Goal: Task Accomplishment & Management: Manage account settings

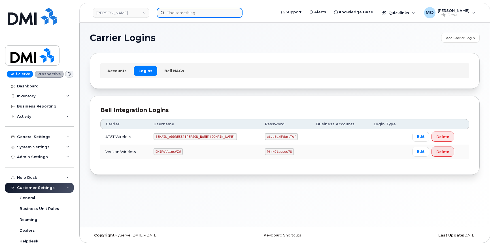
click at [170, 14] on input at bounding box center [200, 13] width 86 height 10
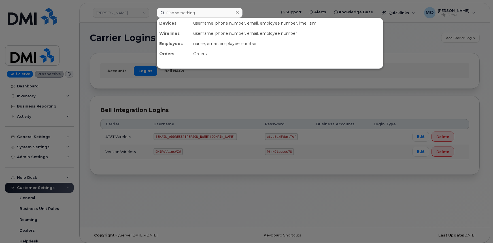
click at [118, 23] on div at bounding box center [246, 121] width 493 height 243
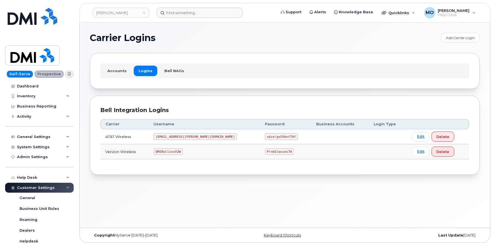
click at [127, 18] on div "Rollins" at bounding box center [121, 12] width 62 height 11
click at [129, 15] on link "Rollins" at bounding box center [121, 13] width 57 height 10
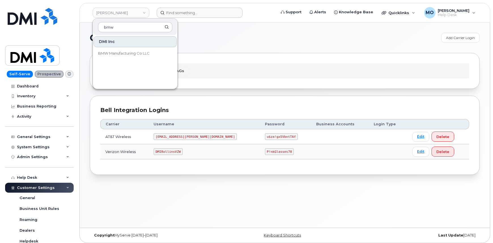
type input "bmw"
click at [140, 58] on link "BMW Manufacturing Co LLC" at bounding box center [135, 53] width 83 height 11
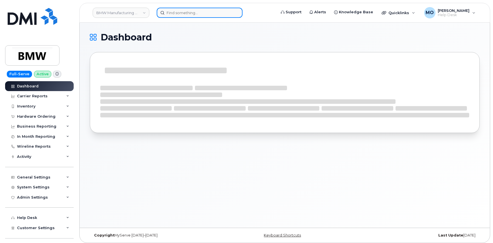
click at [165, 16] on input at bounding box center [200, 13] width 86 height 10
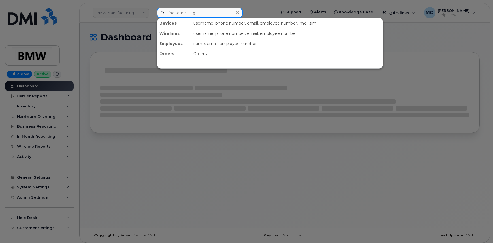
paste input "8647834091"
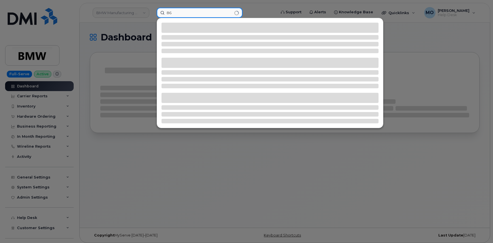
type input "8"
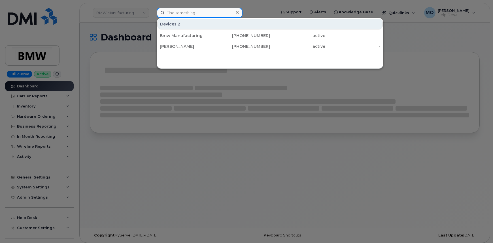
paste input "8647834091"
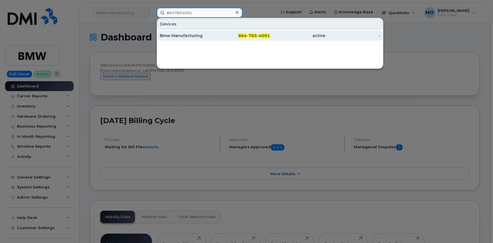
type input "8647834091"
click at [209, 35] on div "Bmw Manufacturing" at bounding box center [187, 36] width 55 height 6
click at [197, 33] on div "Bmw Manufacturing" at bounding box center [187, 36] width 55 height 6
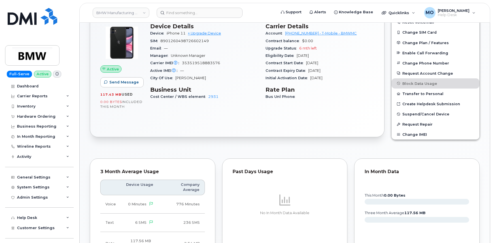
scroll to position [109, 0]
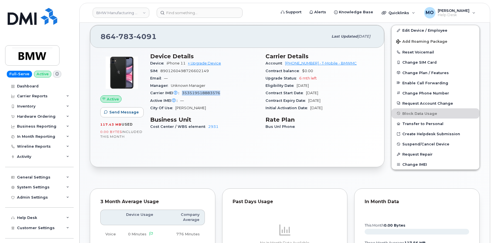
drag, startPoint x: 221, startPoint y: 92, endPoint x: 183, endPoint y: 96, distance: 37.9
click at [183, 96] on div "Carrier IMEI Carrier IMEI is reported during the last billing cycle or change o…" at bounding box center [204, 93] width 109 height 7
copy span "353519518883576"
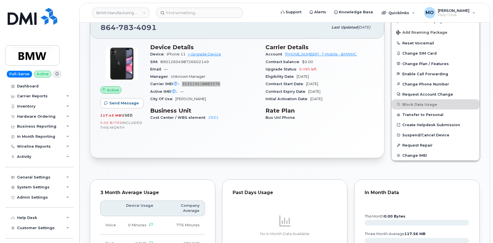
scroll to position [57, 0]
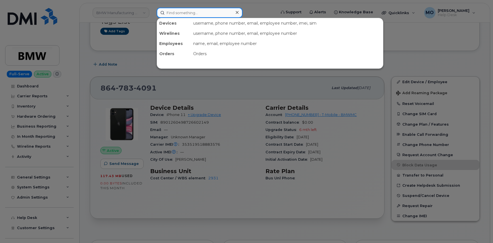
click at [193, 14] on input at bounding box center [200, 13] width 86 height 10
type input "d"
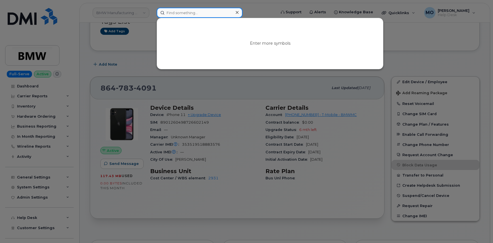
click at [193, 11] on input at bounding box center [200, 13] width 86 height 10
paste input "Jordan Cardinal"
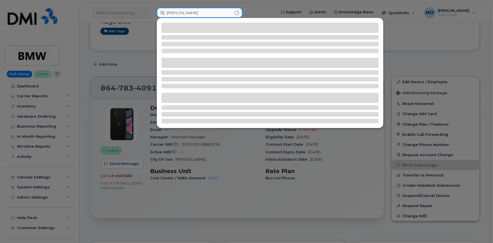
type input "Jordan Cardinal"
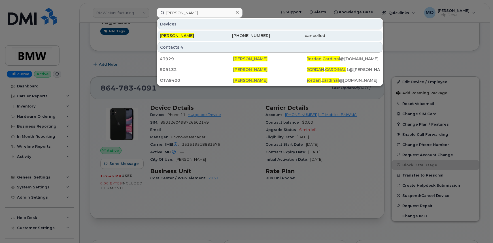
click at [207, 34] on div "Jordan Cardinal" at bounding box center [187, 36] width 55 height 6
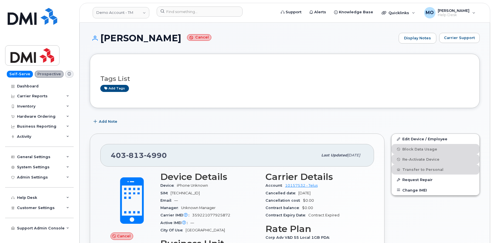
click at [96, 38] on icon at bounding box center [94, 38] width 8 height 5
click at [96, 37] on icon at bounding box center [94, 38] width 8 height 5
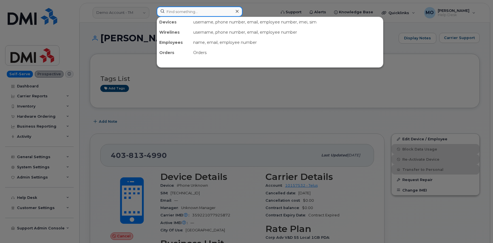
click at [189, 14] on input at bounding box center [200, 12] width 86 height 10
click at [181, 43] on div "Employees" at bounding box center [174, 42] width 34 height 10
click at [179, 12] on input at bounding box center [200, 12] width 86 height 10
drag, startPoint x: 357, startPoint y: 101, endPoint x: 370, endPoint y: 102, distance: 13.4
click at [356, 101] on div at bounding box center [246, 121] width 493 height 243
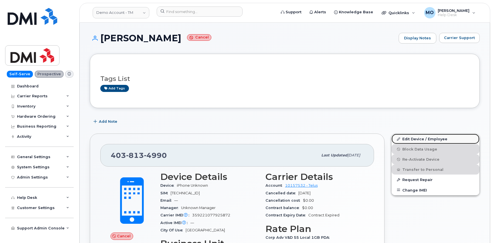
click at [440, 139] on link "Edit Device / Employee" at bounding box center [436, 139] width 88 height 10
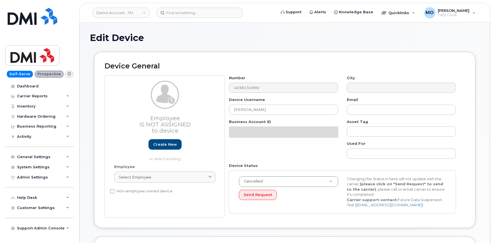
select select "158905"
select select "158906"
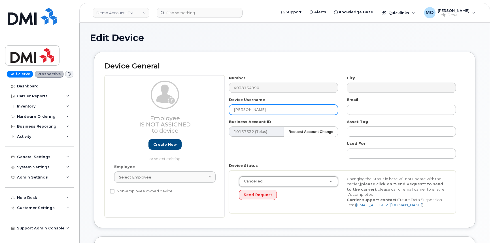
click at [294, 110] on input "[PERSON_NAME]" at bounding box center [283, 110] width 109 height 10
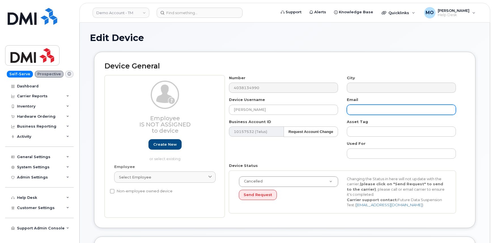
click at [352, 113] on input "text" at bounding box center [401, 110] width 109 height 10
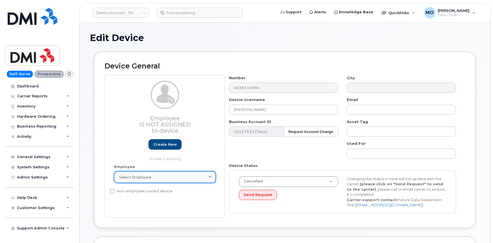
click at [164, 180] on link "Select employee" at bounding box center [164, 177] width 101 height 11
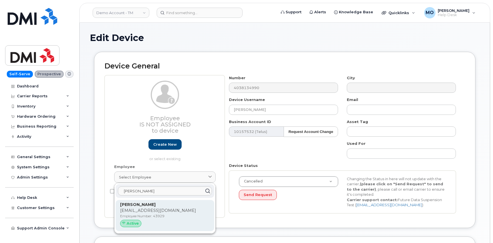
type input "Jordan Cardinal"
click at [179, 210] on p "Jordan.Cardinal@demotm.com" at bounding box center [165, 211] width 90 height 6
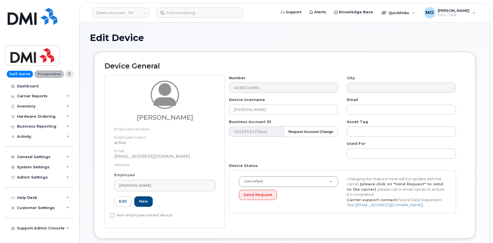
type input "43929"
type input "jordan.cardinal@demotm.com"
select select "158910"
select select "158999"
click at [148, 203] on link "New" at bounding box center [143, 202] width 18 height 10
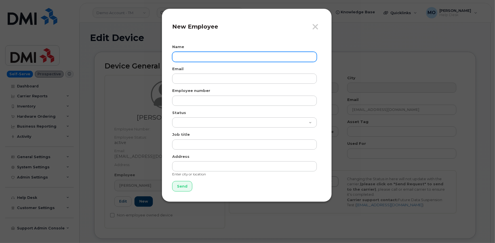
click at [238, 58] on input "text" at bounding box center [244, 57] width 145 height 10
type input "Jordan Cardinal"
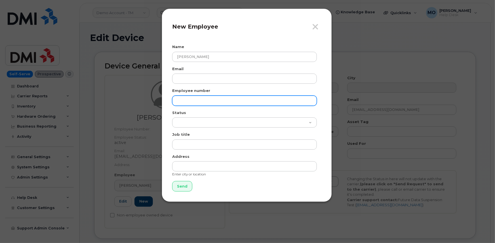
click at [271, 100] on input "text" at bounding box center [244, 101] width 145 height 10
paste input "(864) 783-4091"
type input "(864) 783-4091"
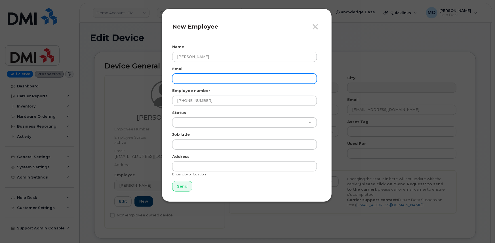
click at [205, 79] on input "email" at bounding box center [244, 79] width 145 height 10
paste input "jordan.cardinal@bmwmc.com"
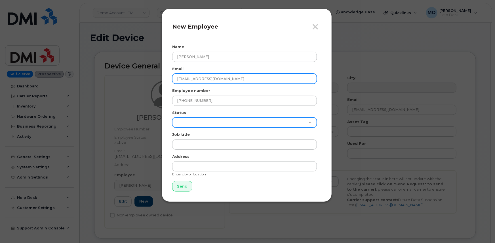
type input "jordan.cardinal@bmwmc.com"
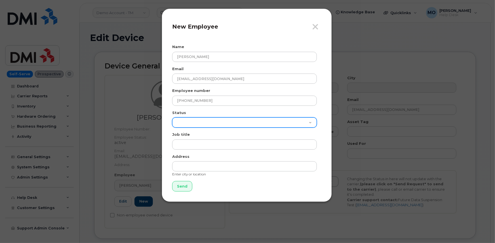
click at [212, 122] on select "Active On-Leave Long Term Short Term Maternity Leave Temp Layoff Inactive" at bounding box center [244, 123] width 145 height 10
select select "active"
click at [172, 118] on select "Active On-Leave Long Term Short Term Maternity Leave Temp Layoff Inactive" at bounding box center [244, 123] width 145 height 10
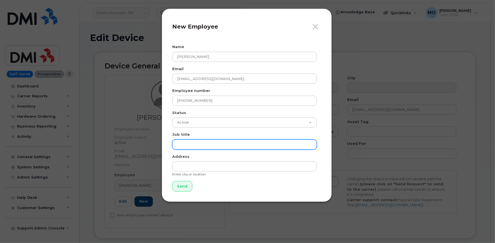
click at [220, 142] on input "text" at bounding box center [244, 145] width 145 height 10
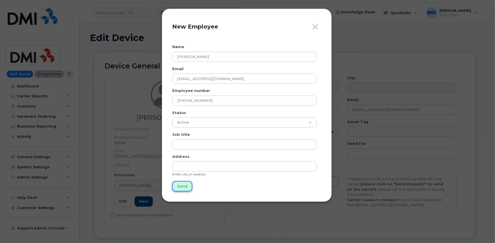
click at [185, 188] on input "Send" at bounding box center [182, 186] width 20 height 10
type input "Send"
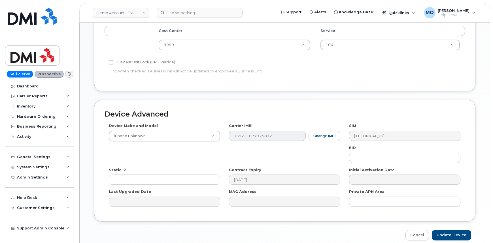
scroll to position [276, 0]
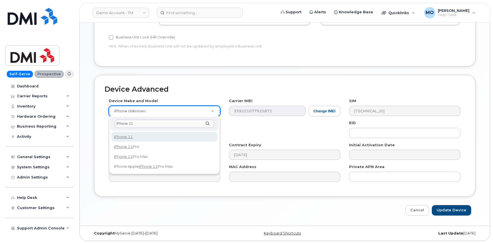
type input "iPhone 11"
select select "1698"
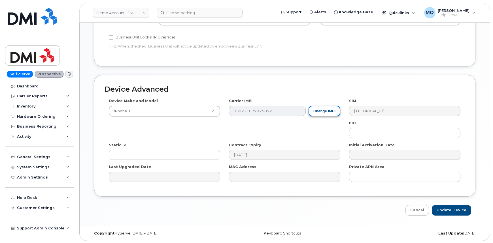
click at [328, 113] on button "Change IMEI" at bounding box center [325, 111] width 32 height 10
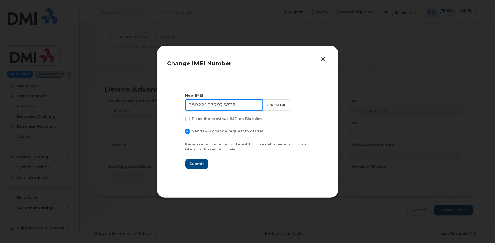
click at [246, 102] on input "359221077925872" at bounding box center [223, 104] width 77 height 11
click at [250, 105] on input "359221077925872" at bounding box center [223, 104] width 77 height 11
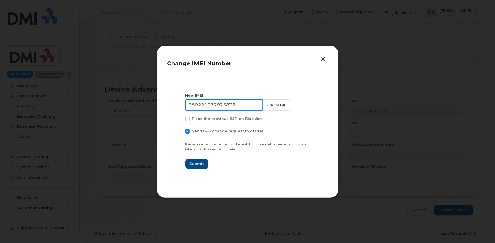
click at [250, 105] on input "359221077925872" at bounding box center [223, 104] width 77 height 11
paste input "3519518883576"
type input "353519518883576"
click at [201, 164] on span "Submit" at bounding box center [197, 163] width 14 height 5
type input "353519518883576"
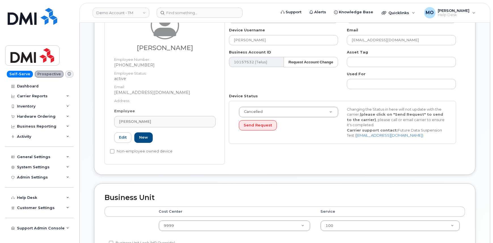
scroll to position [44, 0]
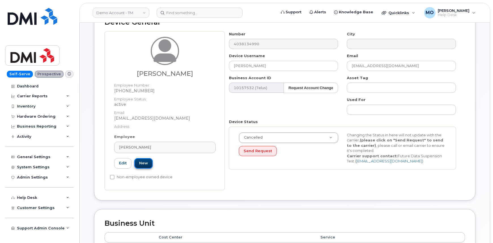
click at [150, 165] on link "New" at bounding box center [143, 163] width 18 height 10
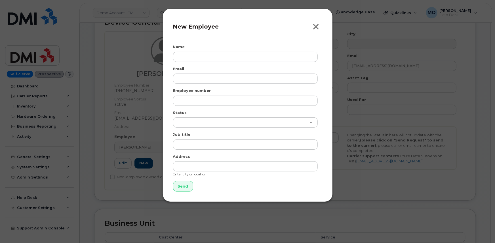
click at [315, 25] on icon "button" at bounding box center [316, 27] width 7 height 9
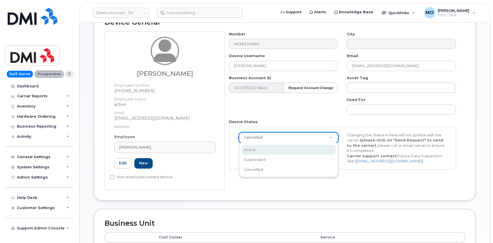
select select "active"
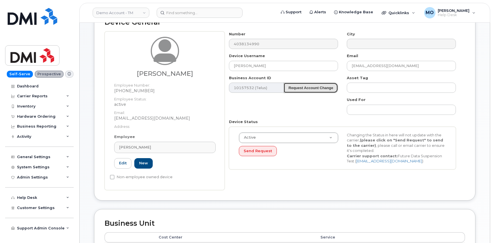
click at [295, 88] on strong "Request Account Change" at bounding box center [311, 88] width 45 height 4
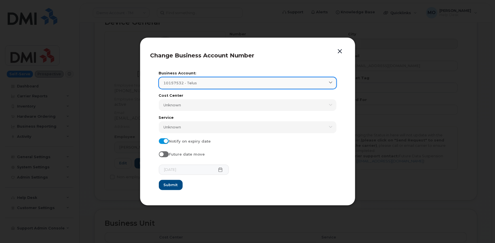
click at [260, 84] on div "10157532 - Telus" at bounding box center [248, 82] width 168 height 5
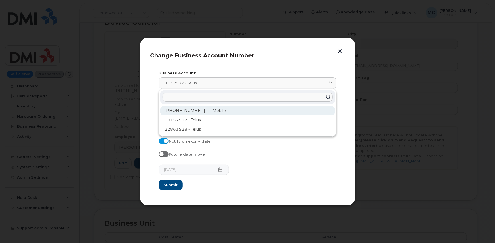
click at [250, 112] on p "123451252341 - T-Mobile" at bounding box center [248, 111] width 166 height 6
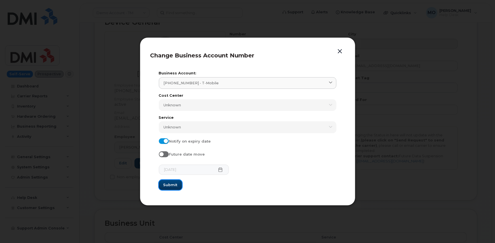
click at [178, 184] on button "Submit" at bounding box center [170, 185] width 23 height 10
type input "123451252341 (T-Mobile)"
type input "12356"
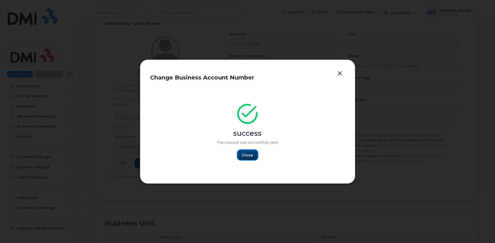
click at [250, 159] on button "Close" at bounding box center [247, 155] width 20 height 10
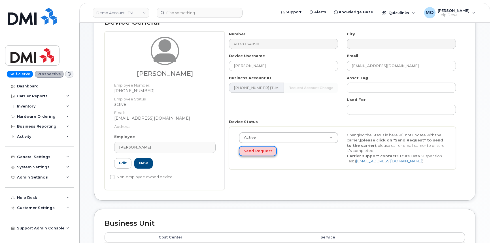
click at [267, 151] on button "Send Request" at bounding box center [258, 151] width 38 height 10
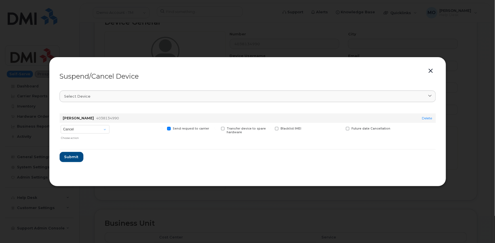
click at [428, 71] on button "button" at bounding box center [430, 71] width 9 height 8
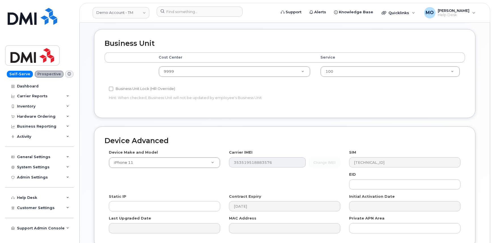
scroll to position [276, 0]
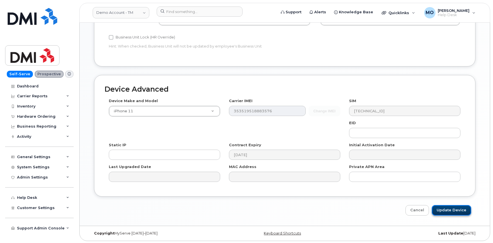
click at [450, 210] on input "Update Device" at bounding box center [451, 210] width 39 height 10
type input "Saving..."
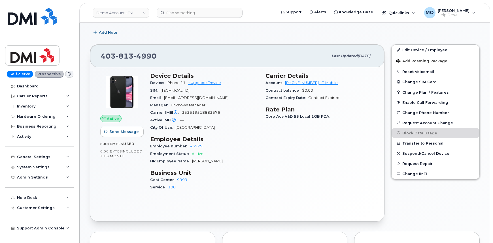
scroll to position [103, 0]
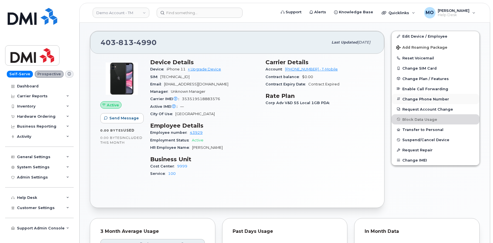
click at [413, 102] on button "Change Phone Number" at bounding box center [436, 99] width 88 height 10
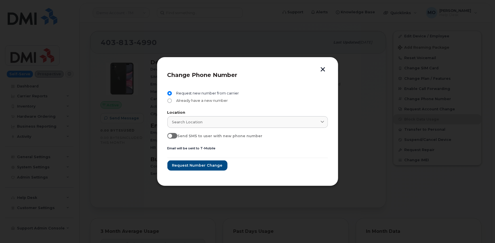
click at [207, 102] on span "Already have a new number" at bounding box center [201, 101] width 54 height 5
click at [172, 102] on input "Already have a new number" at bounding box center [169, 101] width 5 height 5
radio input "true"
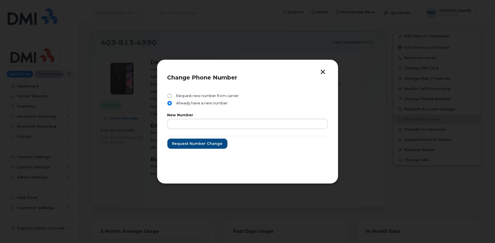
click at [268, 130] on form "Request new number from carrier Already have a new number New Number Request nu…" at bounding box center [247, 121] width 160 height 55
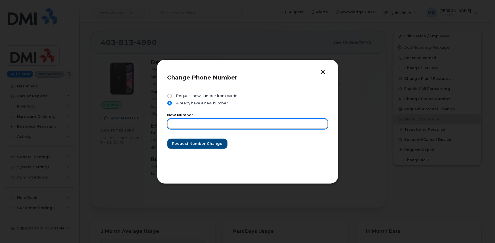
click at [267, 122] on input "text" at bounding box center [247, 124] width 160 height 10
paste input "8647834091"
type input "8647834091"
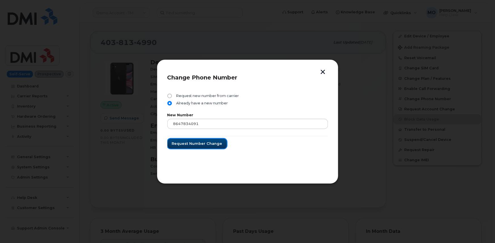
click at [194, 147] on span "Request number change" at bounding box center [197, 143] width 50 height 5
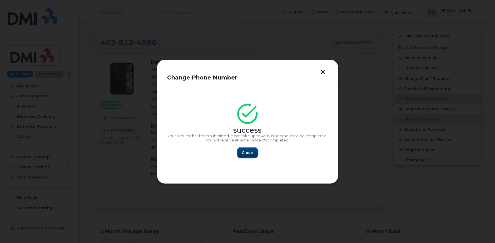
click at [247, 149] on button "Close" at bounding box center [247, 153] width 20 height 10
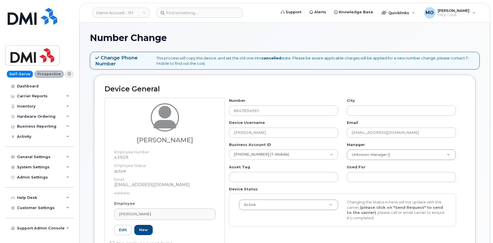
select select "158910"
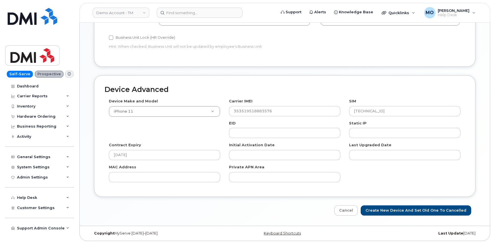
scroll to position [299, 0]
click at [398, 212] on input "Create New Device and set old one to Cancelled" at bounding box center [416, 210] width 111 height 10
type input "Saving..."
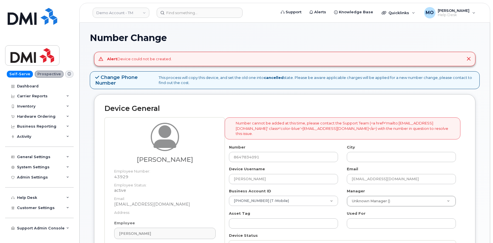
select select "158910"
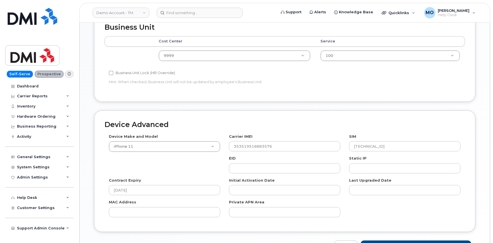
scroll to position [319, 0]
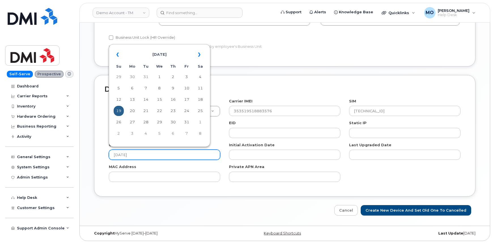
click at [179, 155] on input "2020-01-19" at bounding box center [164, 155] width 111 height 10
click at [178, 155] on input "2020-01-19" at bounding box center [164, 155] width 111 height 10
click at [178, 156] on input "2020-01-19" at bounding box center [164, 155] width 111 height 10
click at [272, 127] on div "EID" at bounding box center [285, 129] width 120 height 18
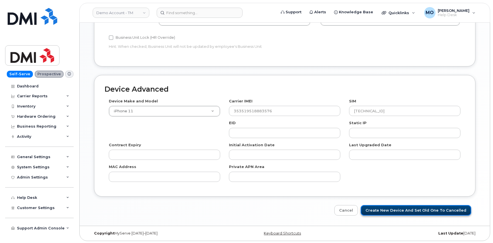
click at [402, 207] on input "Create New Device and set old one to Cancelled" at bounding box center [416, 210] width 111 height 10
type input "Saving..."
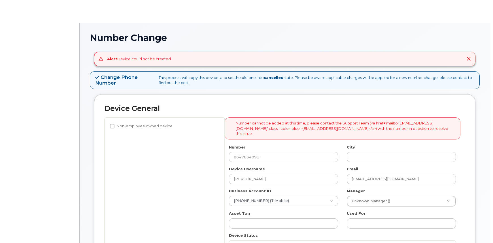
select select "158910"
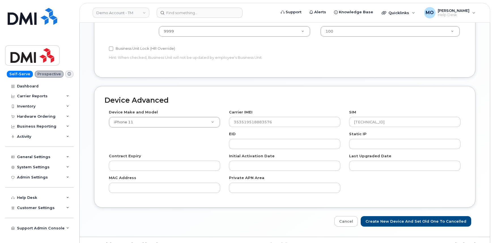
scroll to position [309, 0]
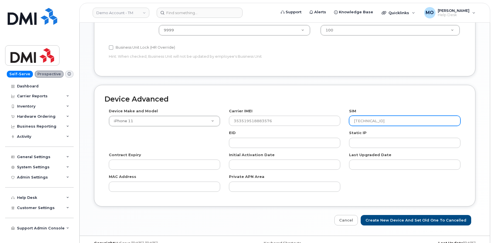
click at [410, 121] on input "8912230000149266017" at bounding box center [404, 121] width 111 height 10
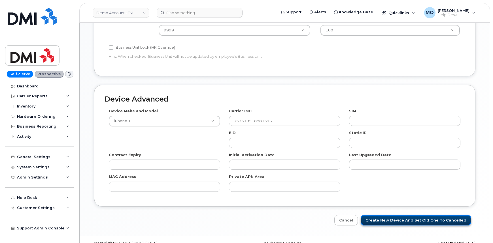
click at [406, 223] on input "Create New Device and set old one to Cancelled" at bounding box center [416, 220] width 111 height 10
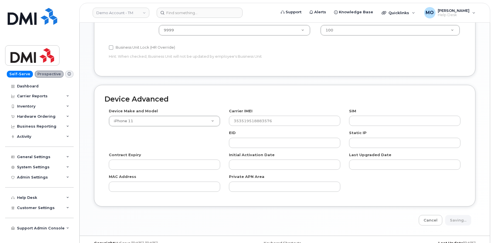
type input "Saving..."
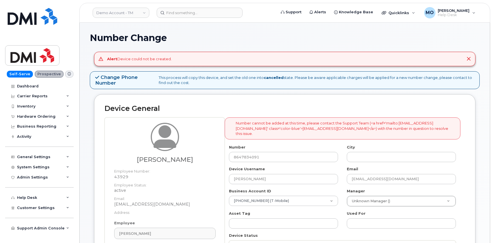
select select "158910"
click at [471, 58] on icon at bounding box center [469, 59] width 5 height 5
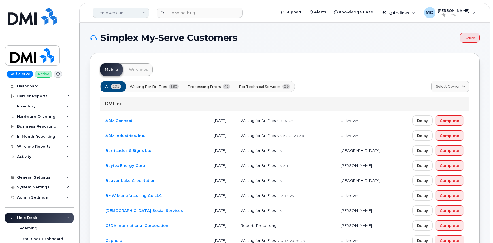
click at [130, 15] on link "Demo Account 1" at bounding box center [121, 13] width 57 height 10
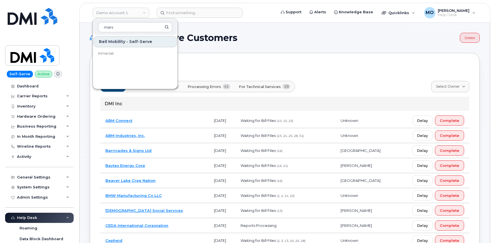
type input "mars"
